Goal: Find specific page/section: Find specific page/section

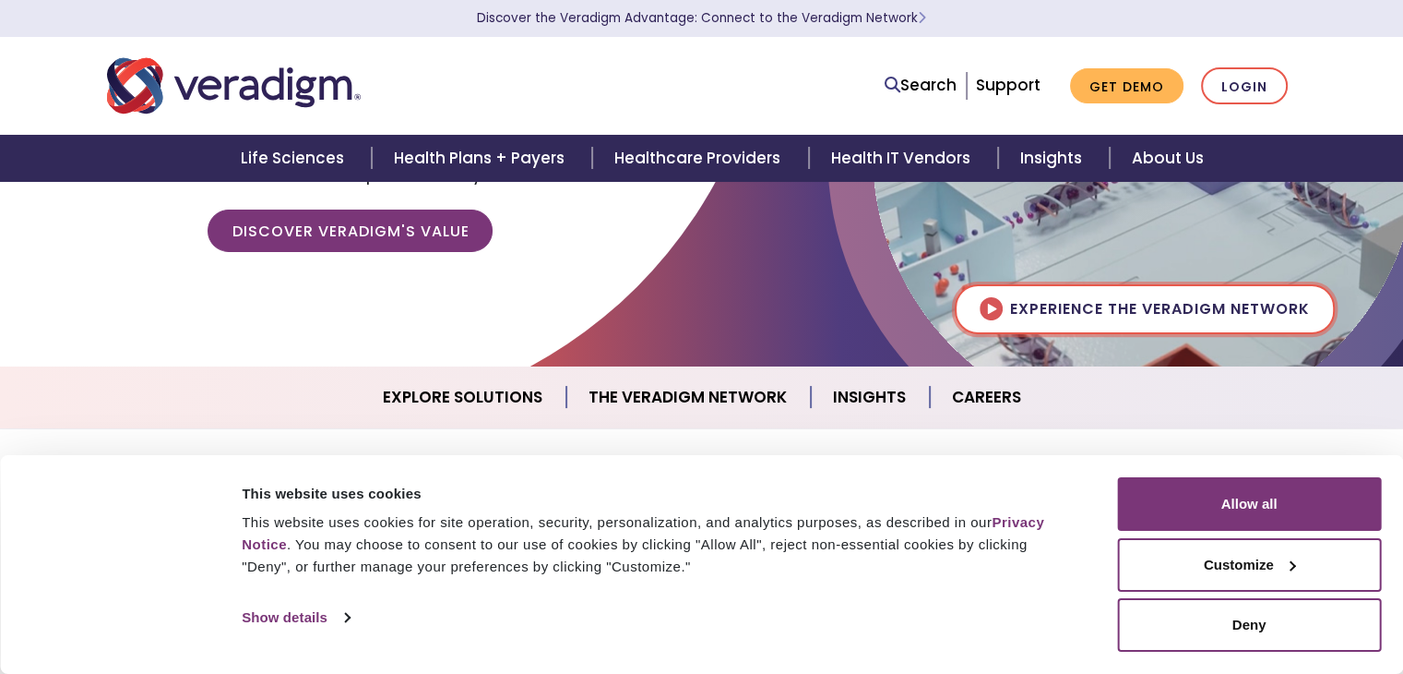
scroll to position [269, 0]
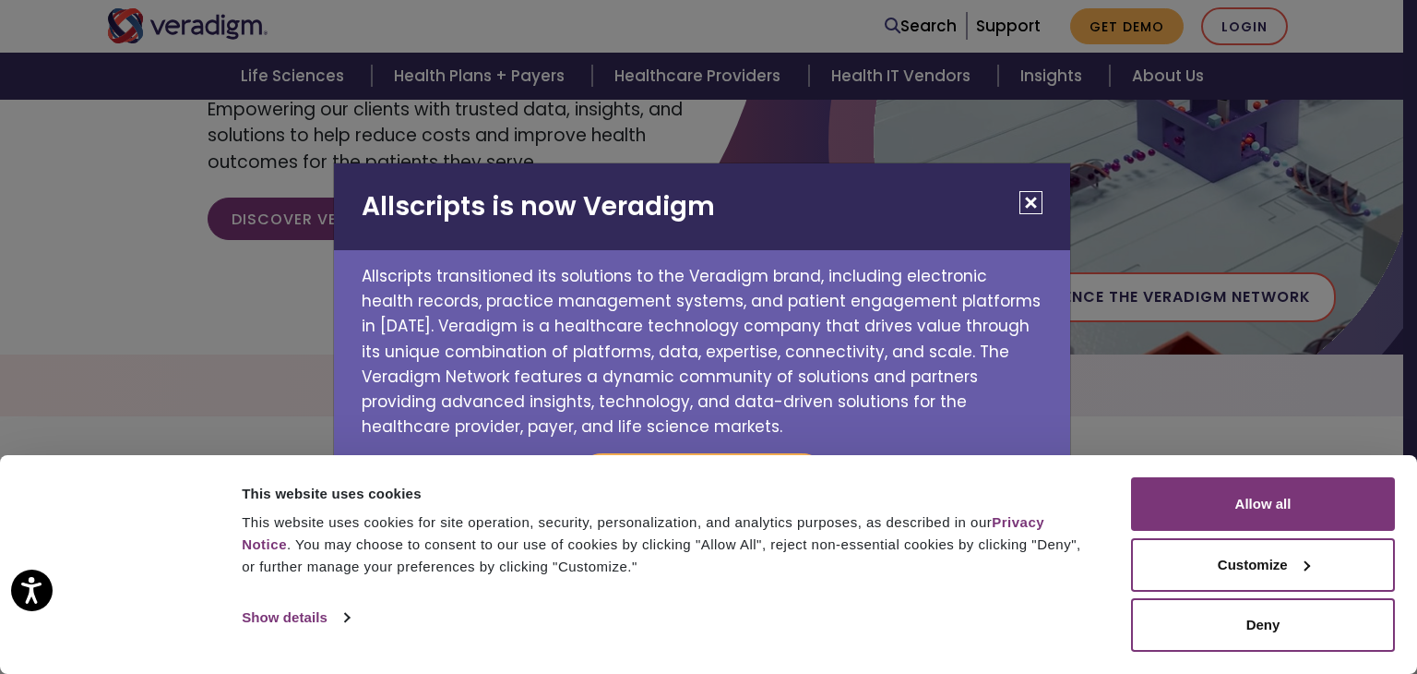
click at [1033, 206] on button "Close" at bounding box center [1031, 202] width 23 height 23
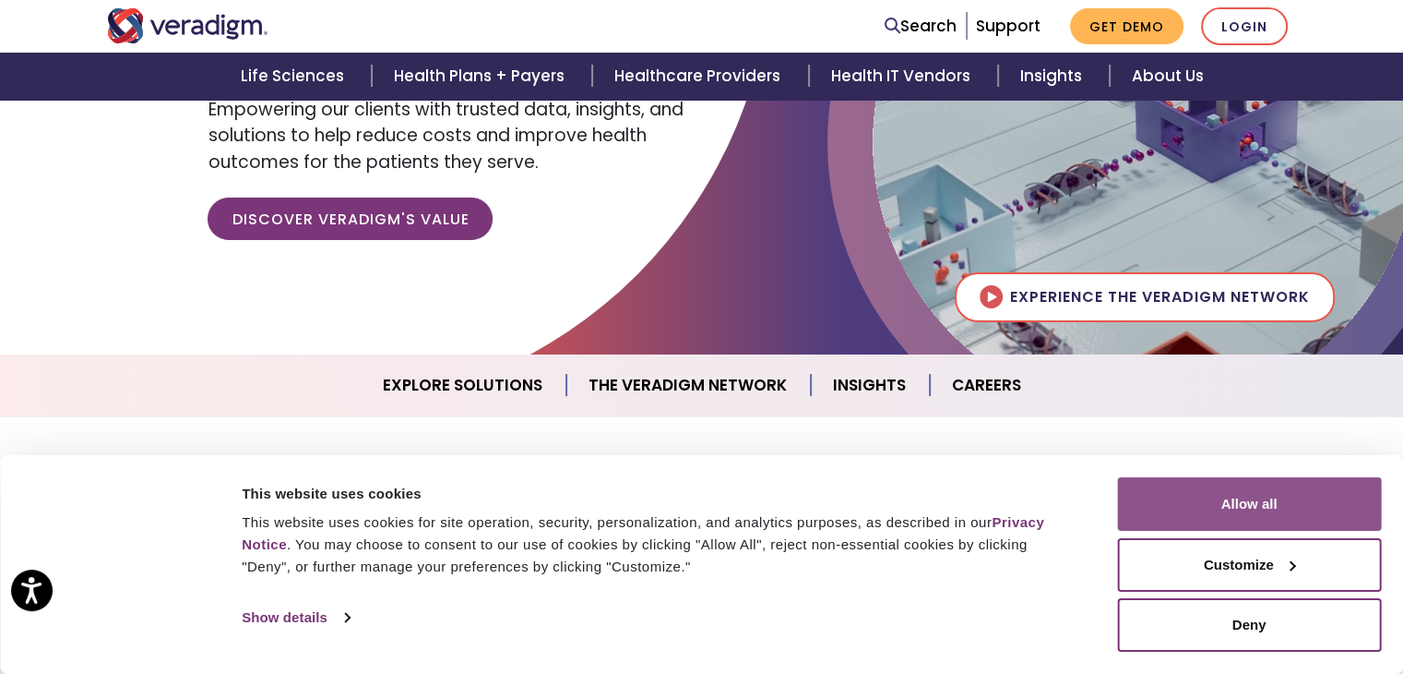
click at [1237, 506] on button "Allow all" at bounding box center [1249, 504] width 264 height 54
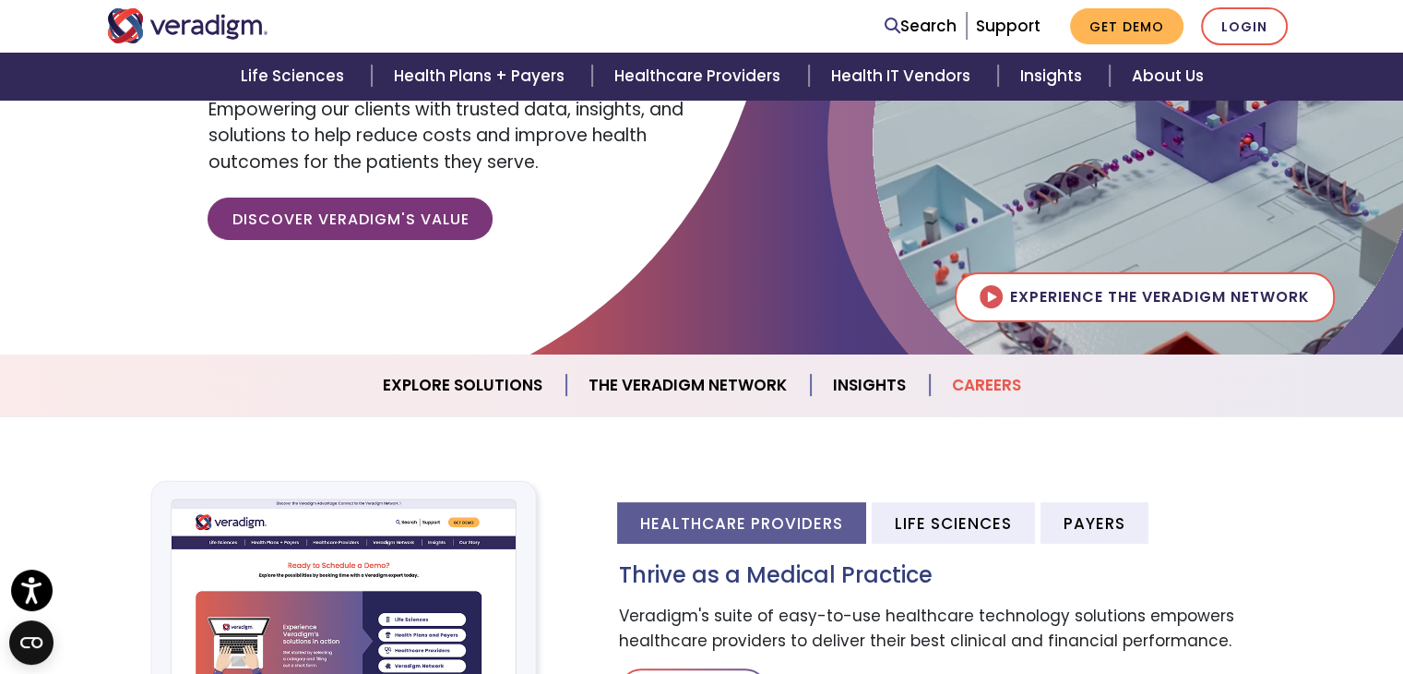
click at [985, 381] on link "Careers" at bounding box center [986, 385] width 113 height 47
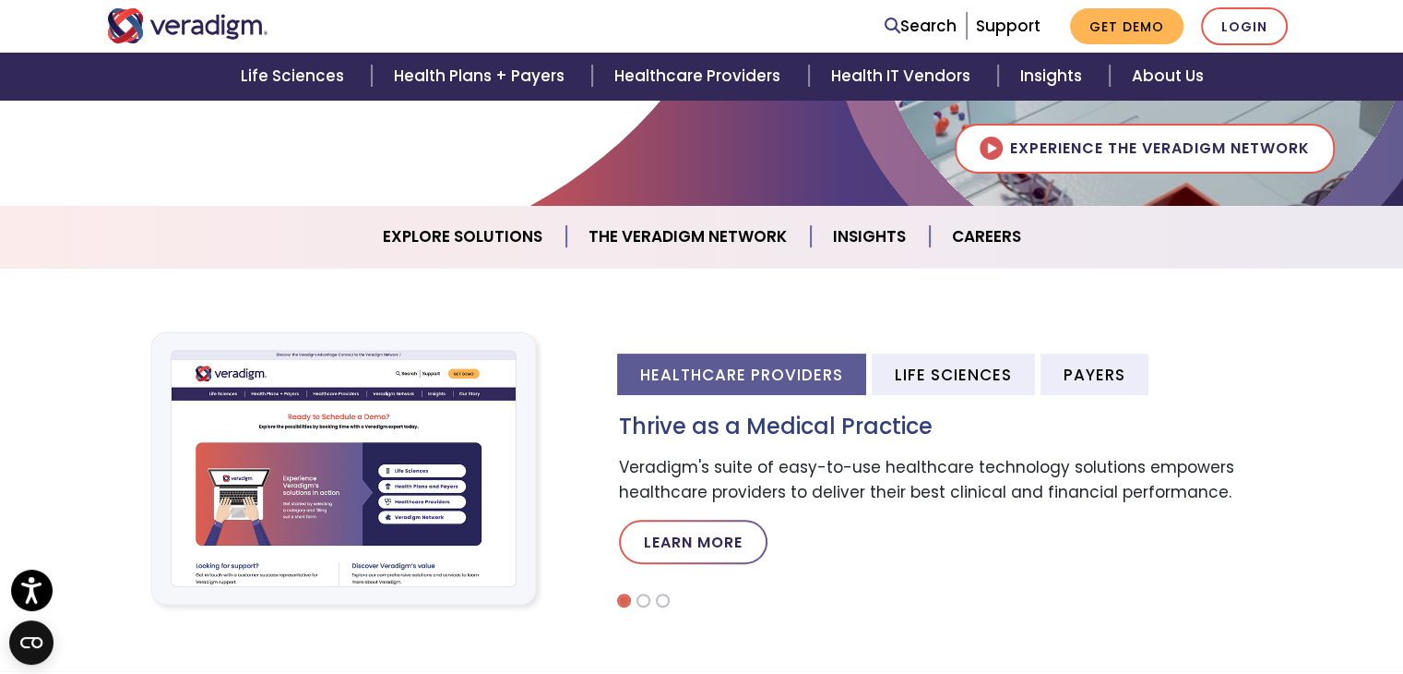
scroll to position [364, 0]
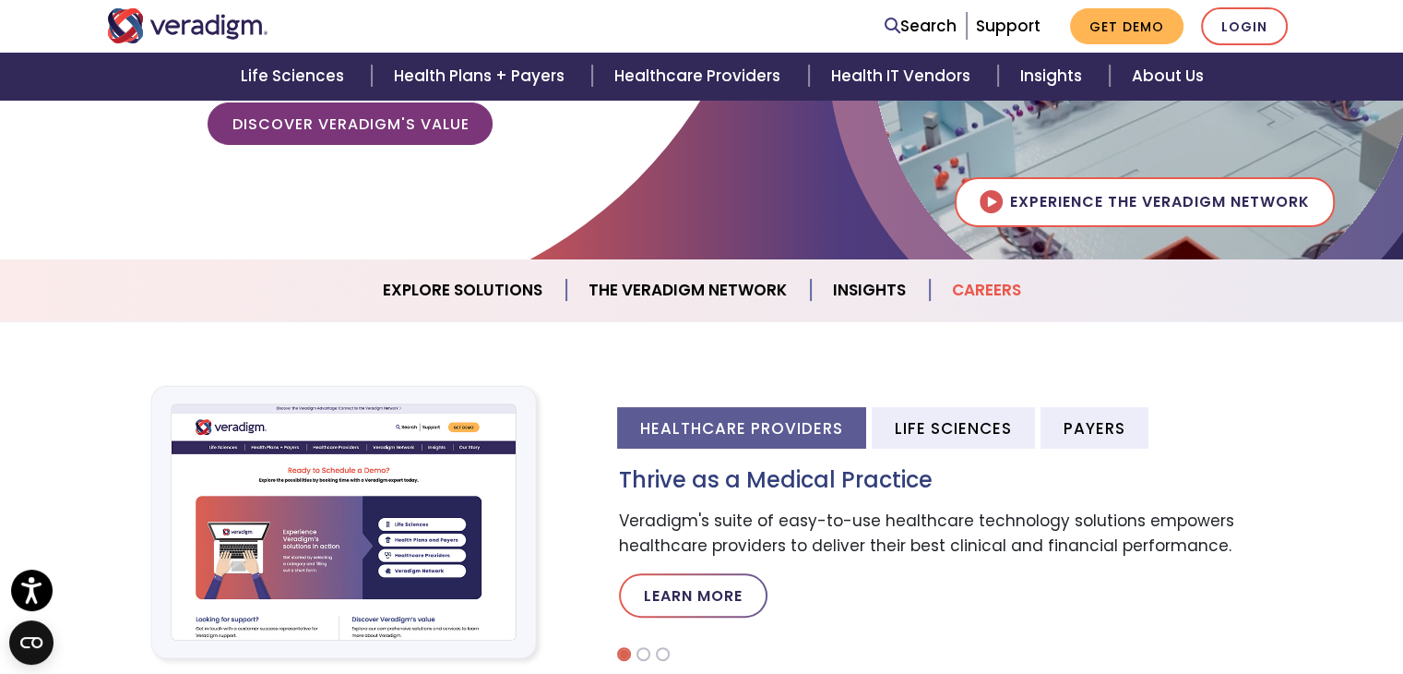
click at [981, 281] on link "Careers" at bounding box center [986, 290] width 113 height 47
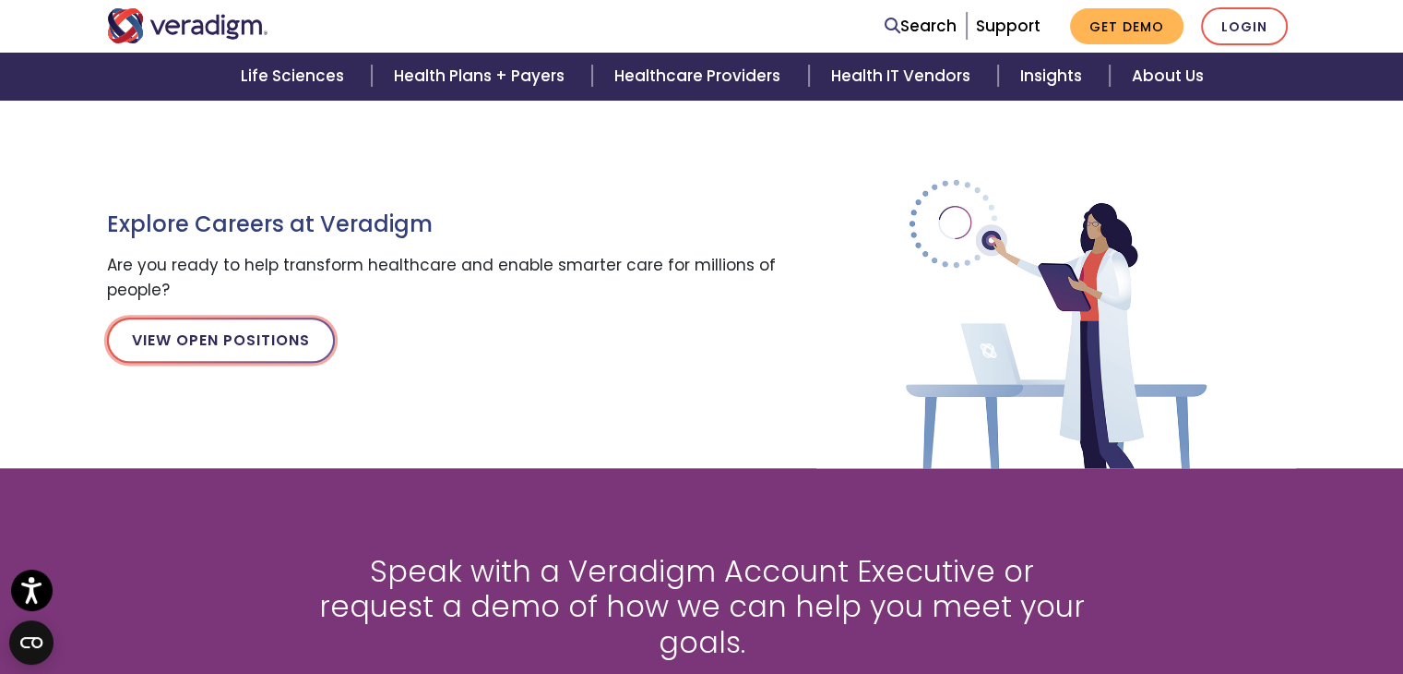
click at [300, 335] on link "View Open Positions" at bounding box center [221, 339] width 228 height 44
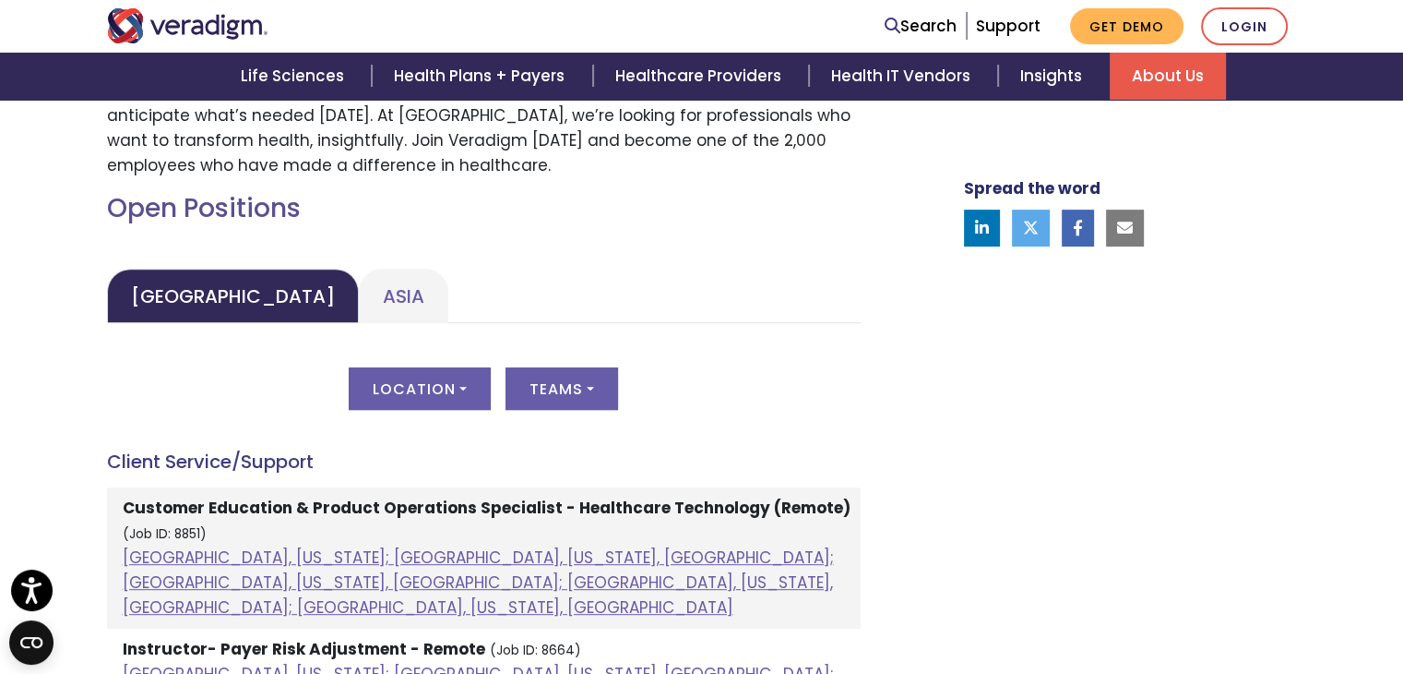
scroll to position [757, 0]
click at [359, 317] on link "Asia" at bounding box center [404, 295] width 90 height 54
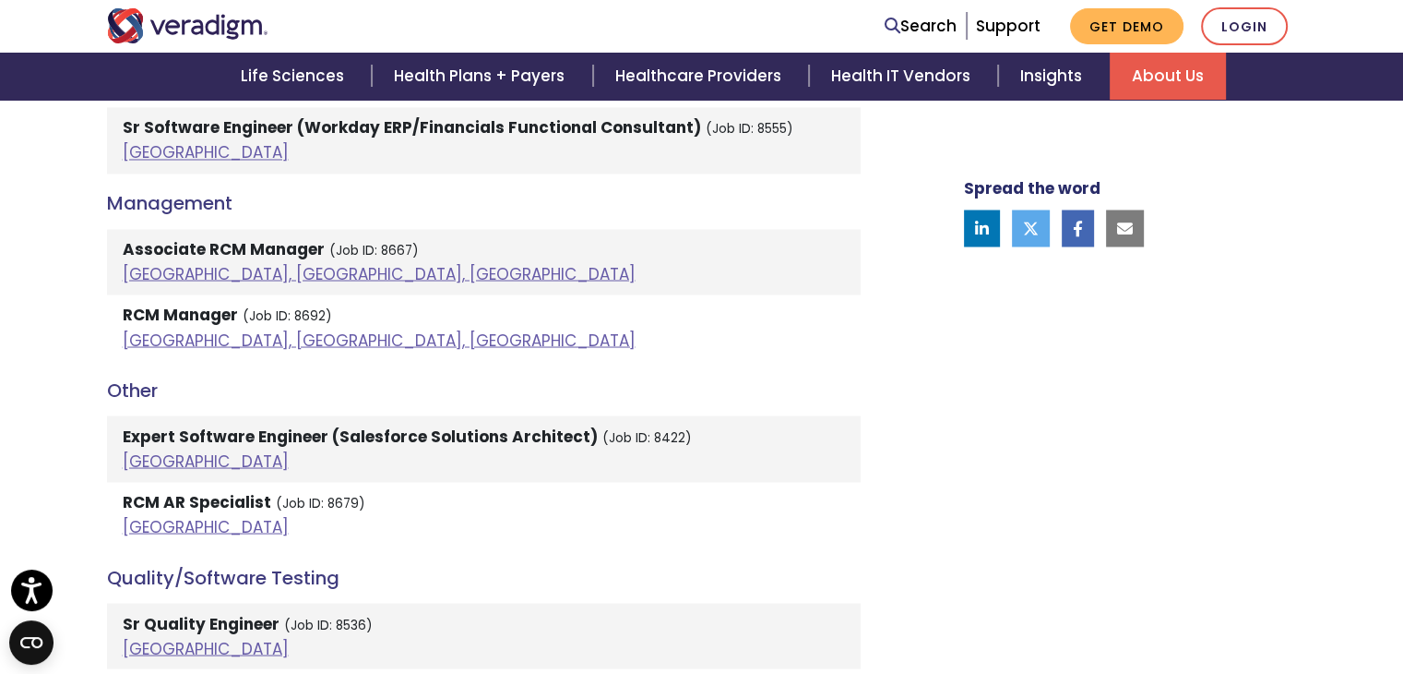
scroll to position [3295, 0]
